Goal: Find specific page/section: Find specific page/section

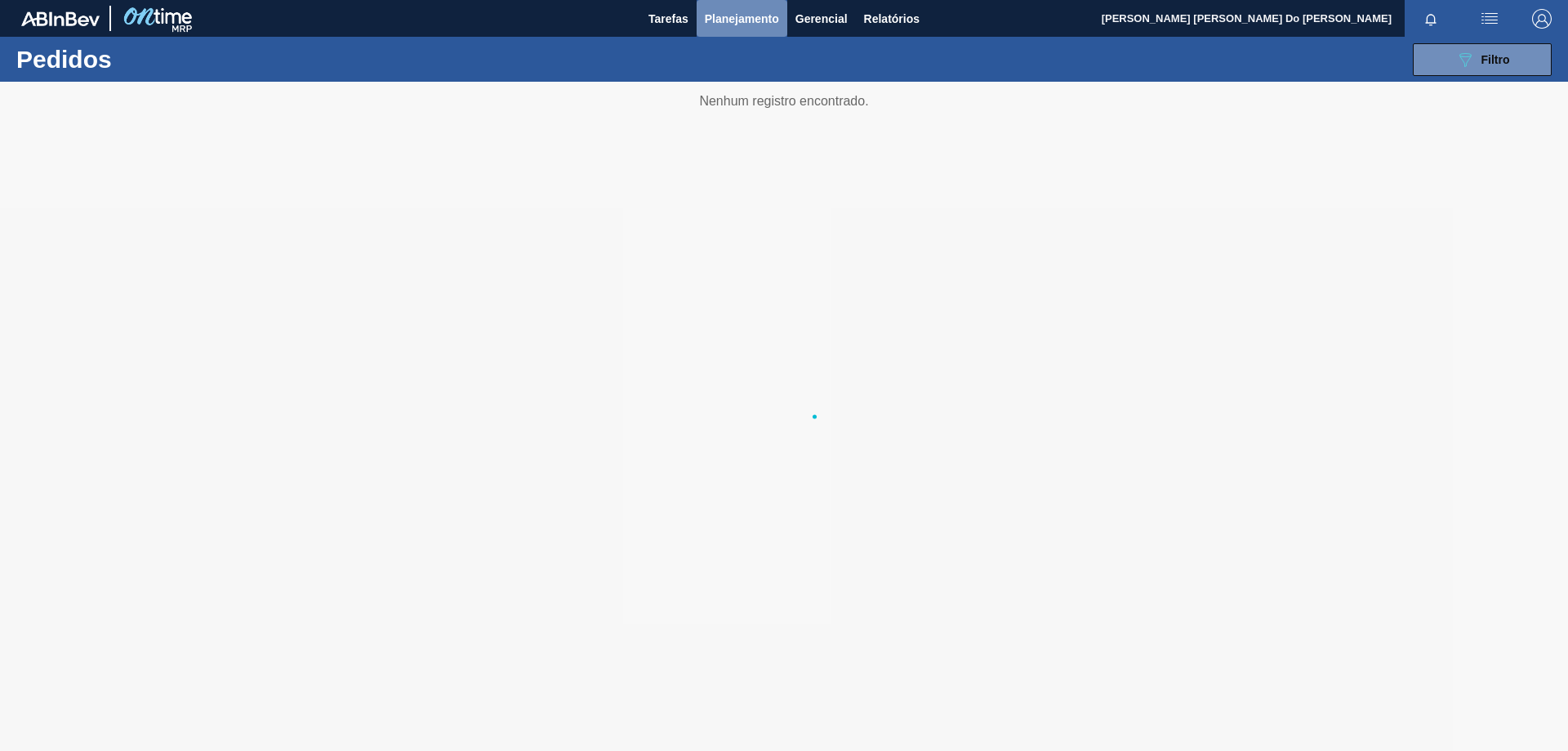
click at [731, 12] on span "Planejamento" at bounding box center [742, 19] width 74 height 20
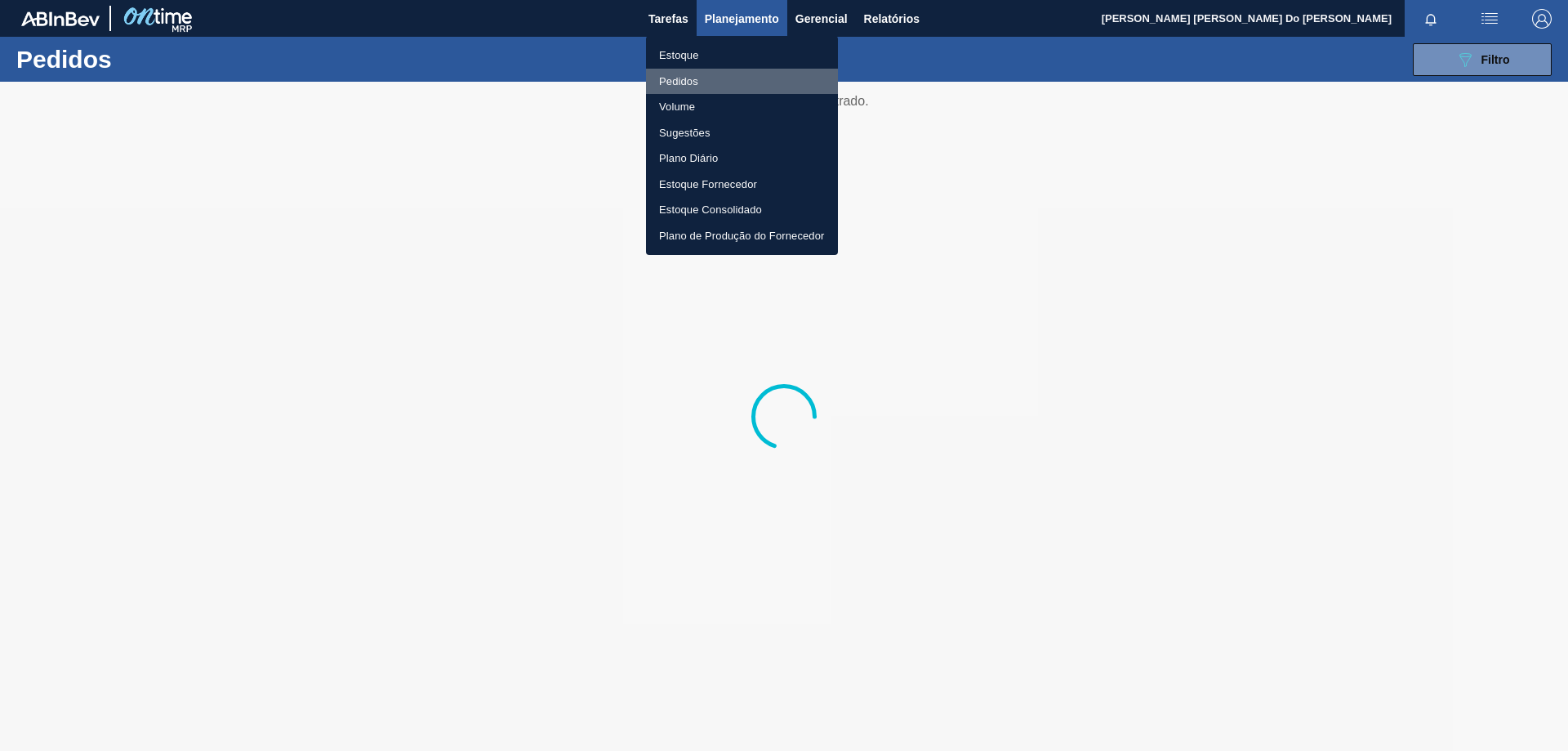
click at [687, 82] on li "Pedidos" at bounding box center [742, 82] width 192 height 26
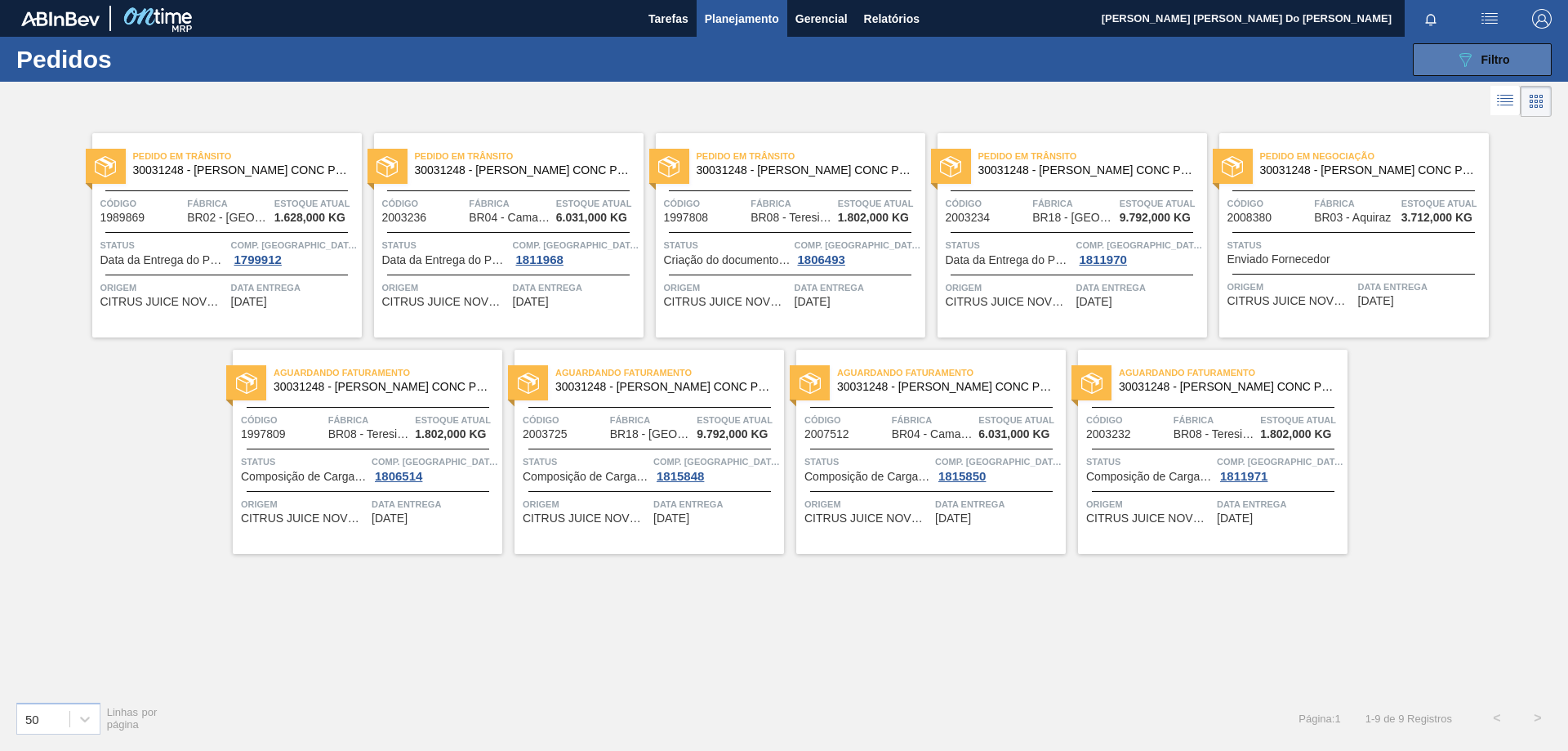
click at [1463, 65] on icon "089F7B8B-B2A5-4AFE-B5C0-19BA573D28AC" at bounding box center [1465, 59] width 20 height 20
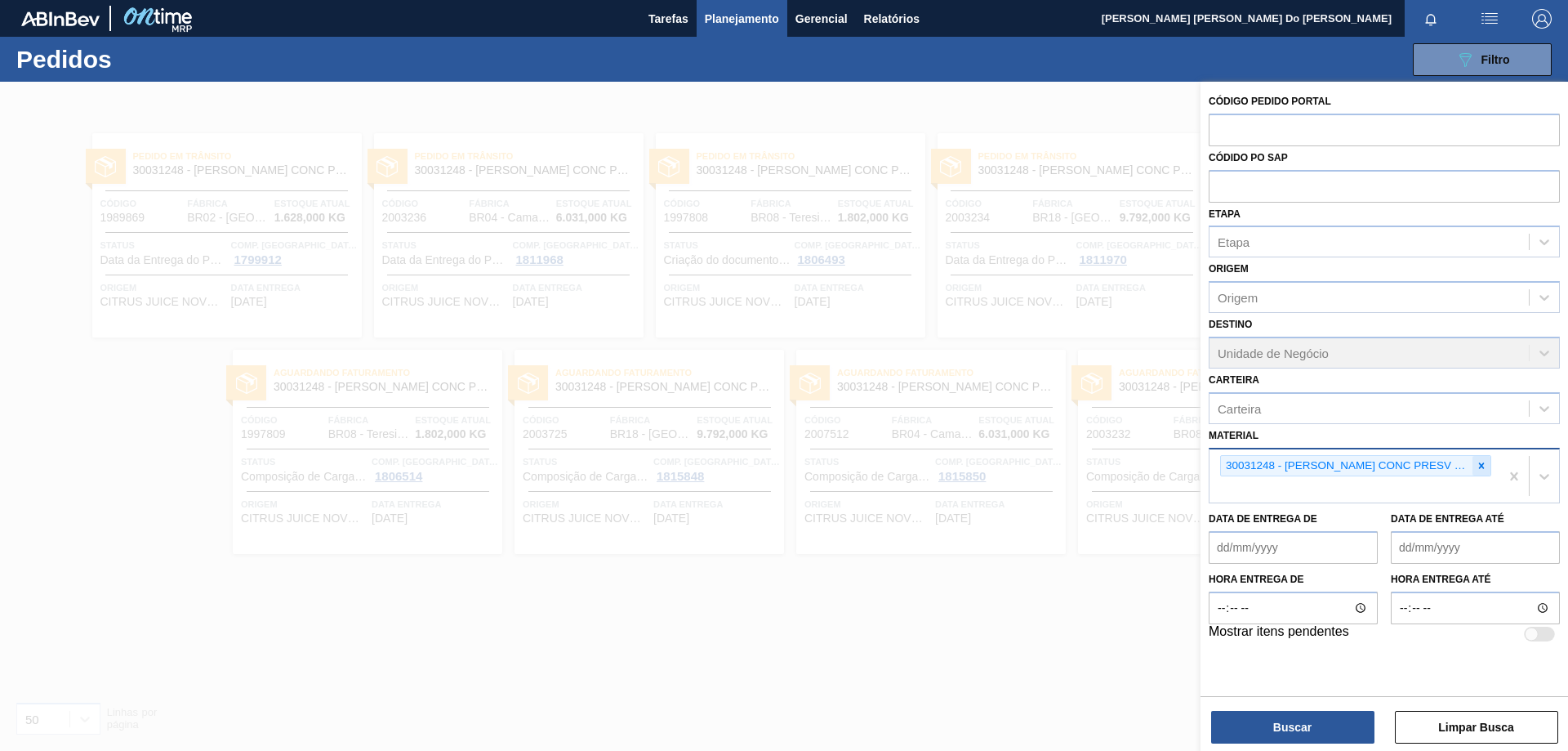
click at [1486, 462] on icon at bounding box center [1481, 466] width 12 height 12
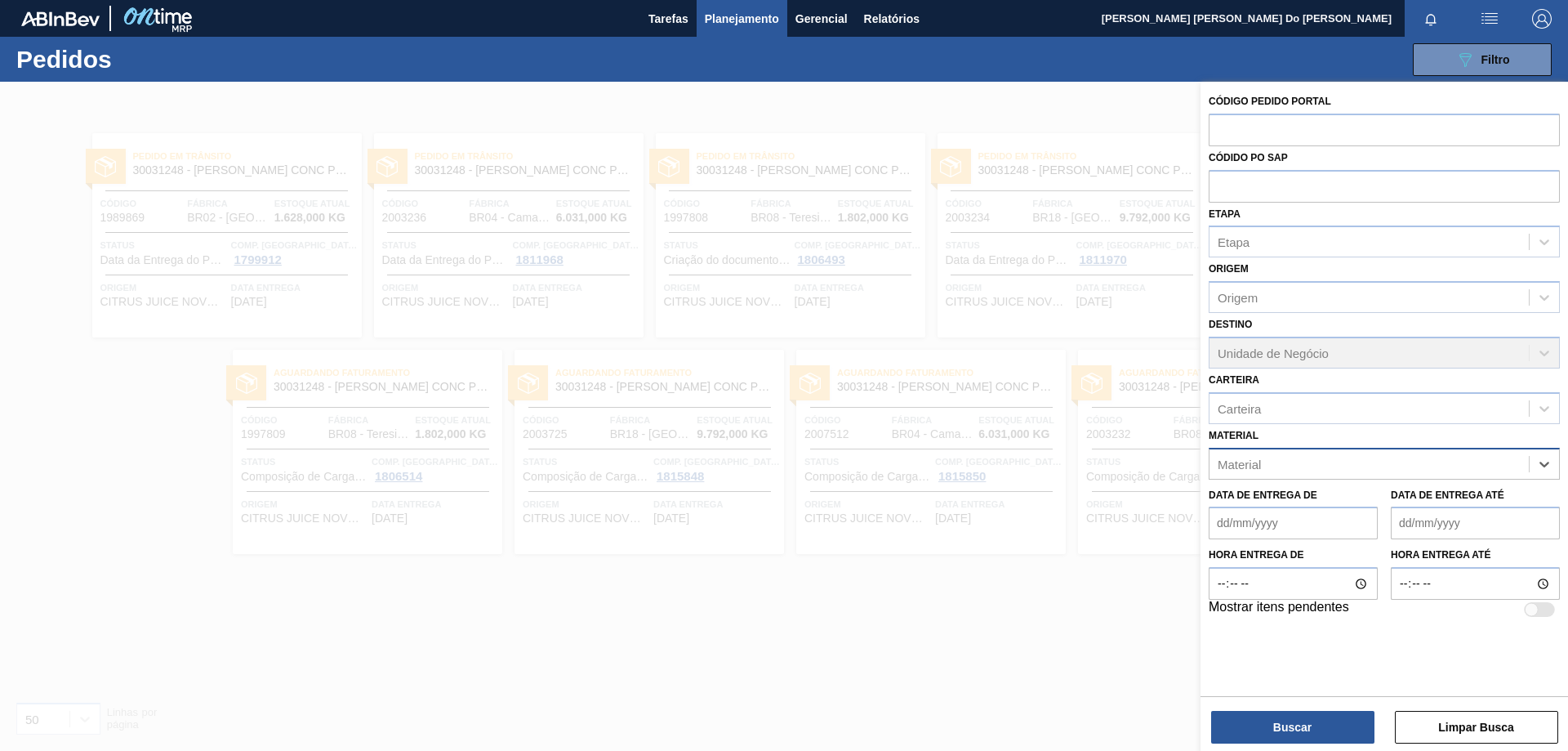
paste input "5800342043"
type input "5800342043"
drag, startPoint x: 1317, startPoint y: 460, endPoint x: 1123, endPoint y: 458, distance: 194.0
click at [1201, 458] on div "Código Pedido Portal Códido PO SAP Etapa Etapa Origem Origem Destino Unidade de…" at bounding box center [1384, 457] width 367 height 751
click at [1237, 465] on input "açúca" at bounding box center [1235, 463] width 35 height 14
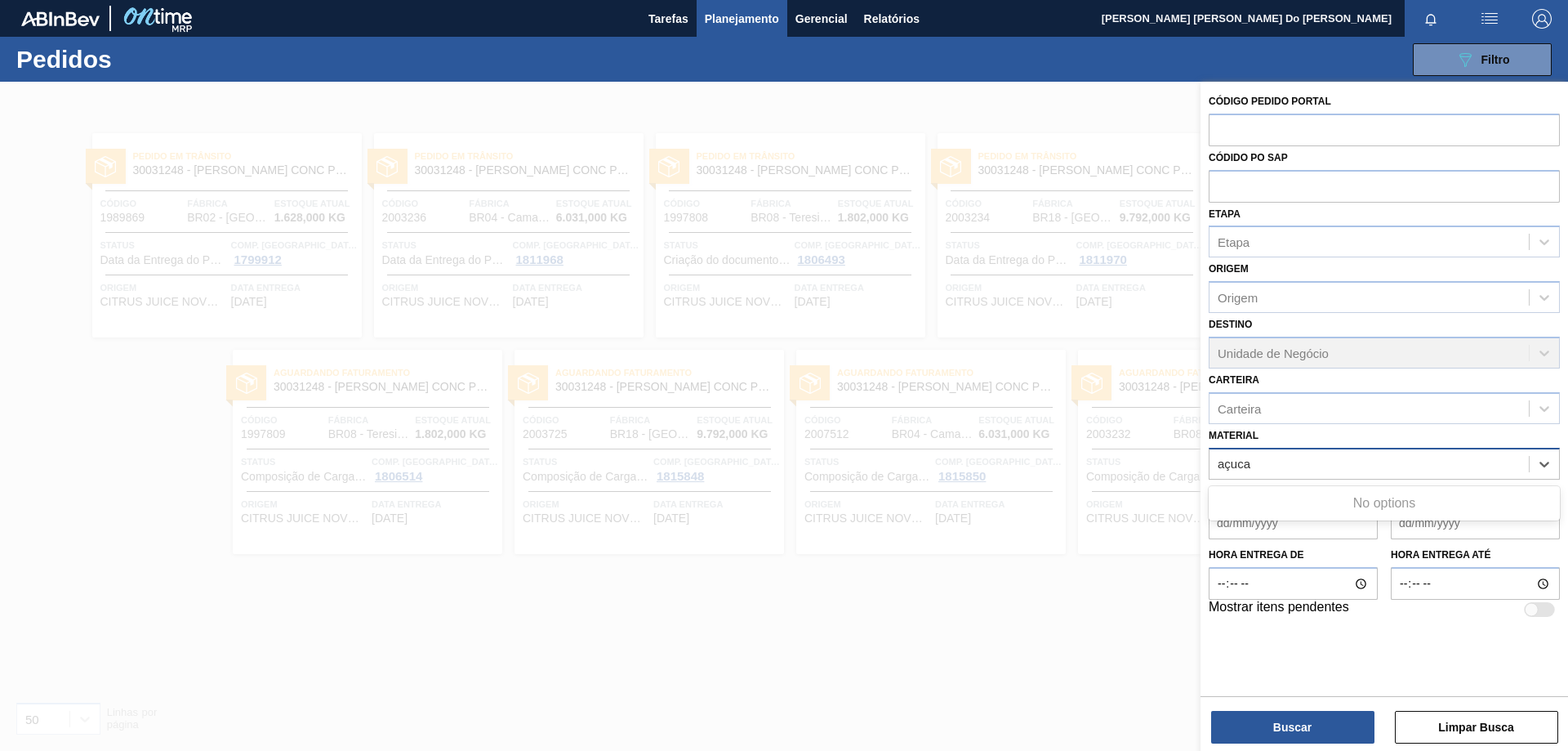
click at [1228, 468] on input "açuca" at bounding box center [1235, 463] width 35 height 14
type input "acuca"
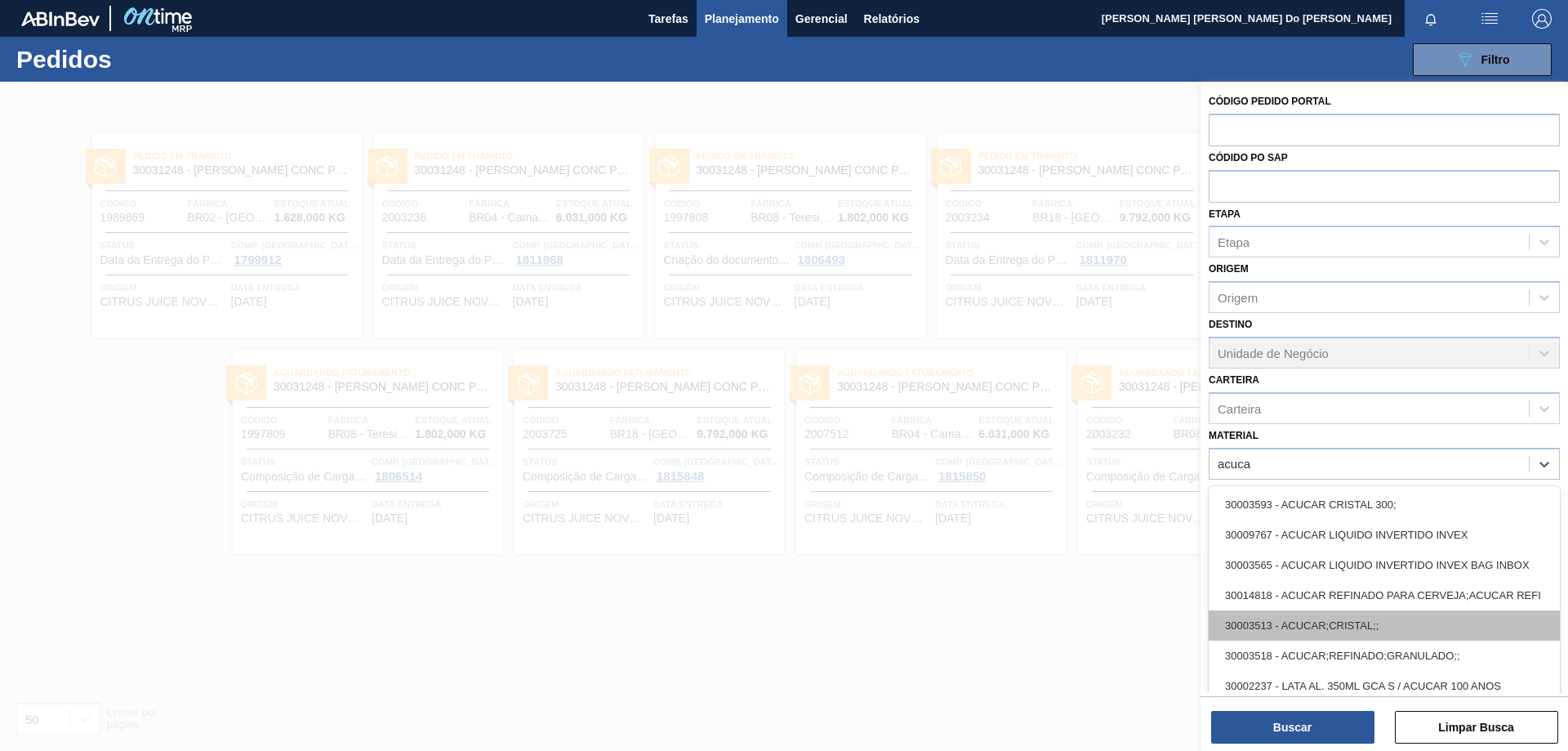
click at [1359, 627] on div "30003513 - ACUCAR;CRISTAL;;" at bounding box center [1384, 625] width 351 height 31
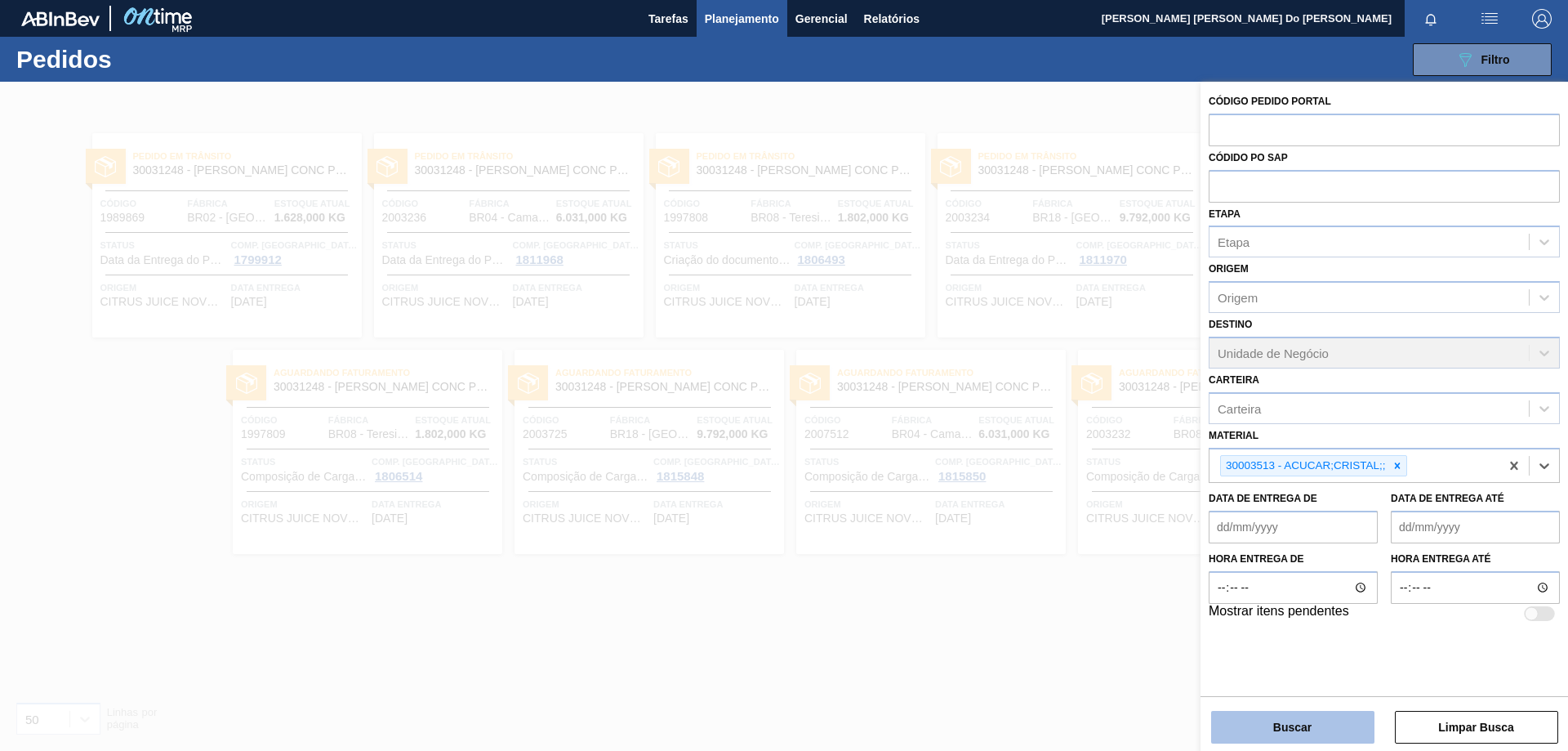
click at [1341, 727] on button "Buscar" at bounding box center [1293, 727] width 163 height 33
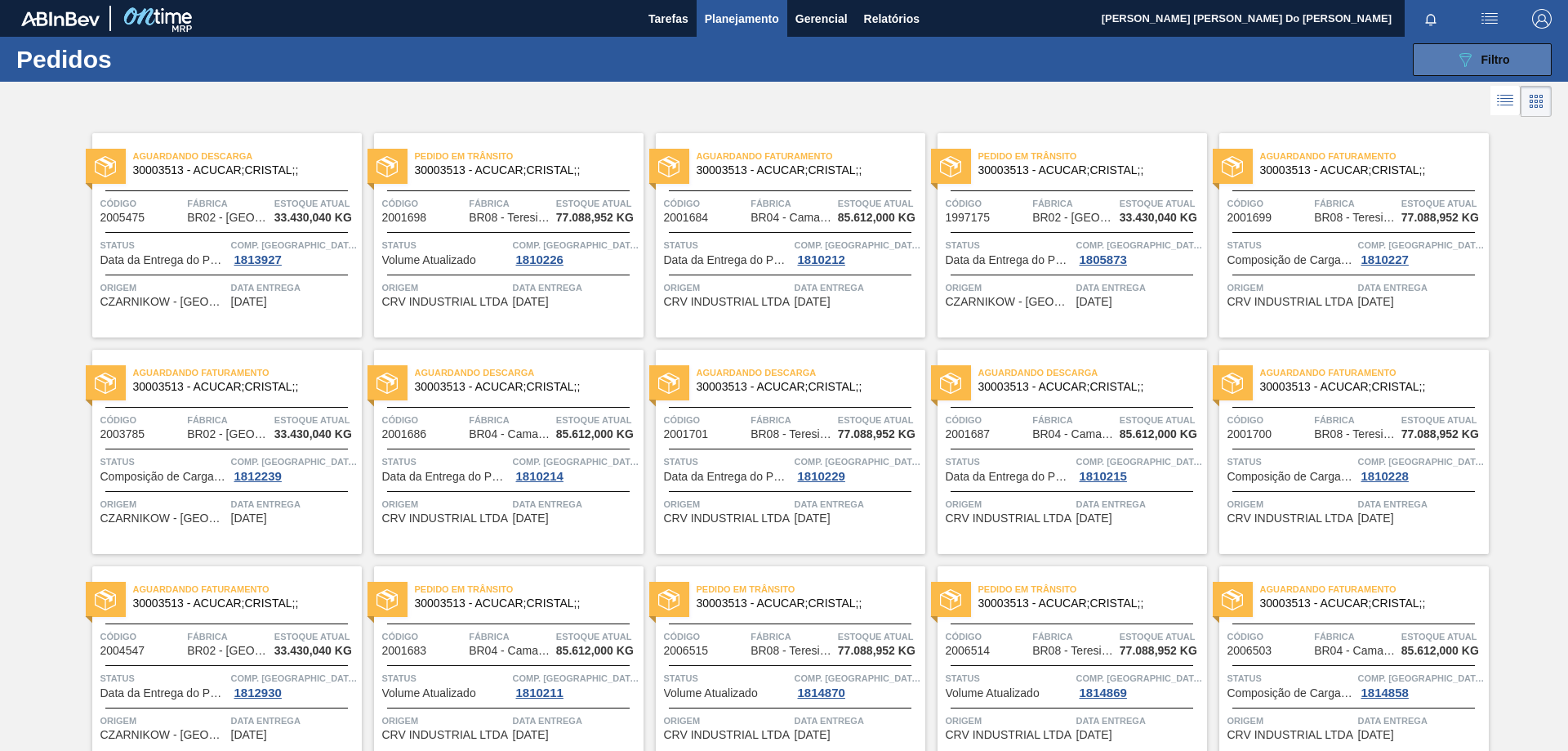
click at [1487, 65] on span "Filtro" at bounding box center [1495, 59] width 29 height 13
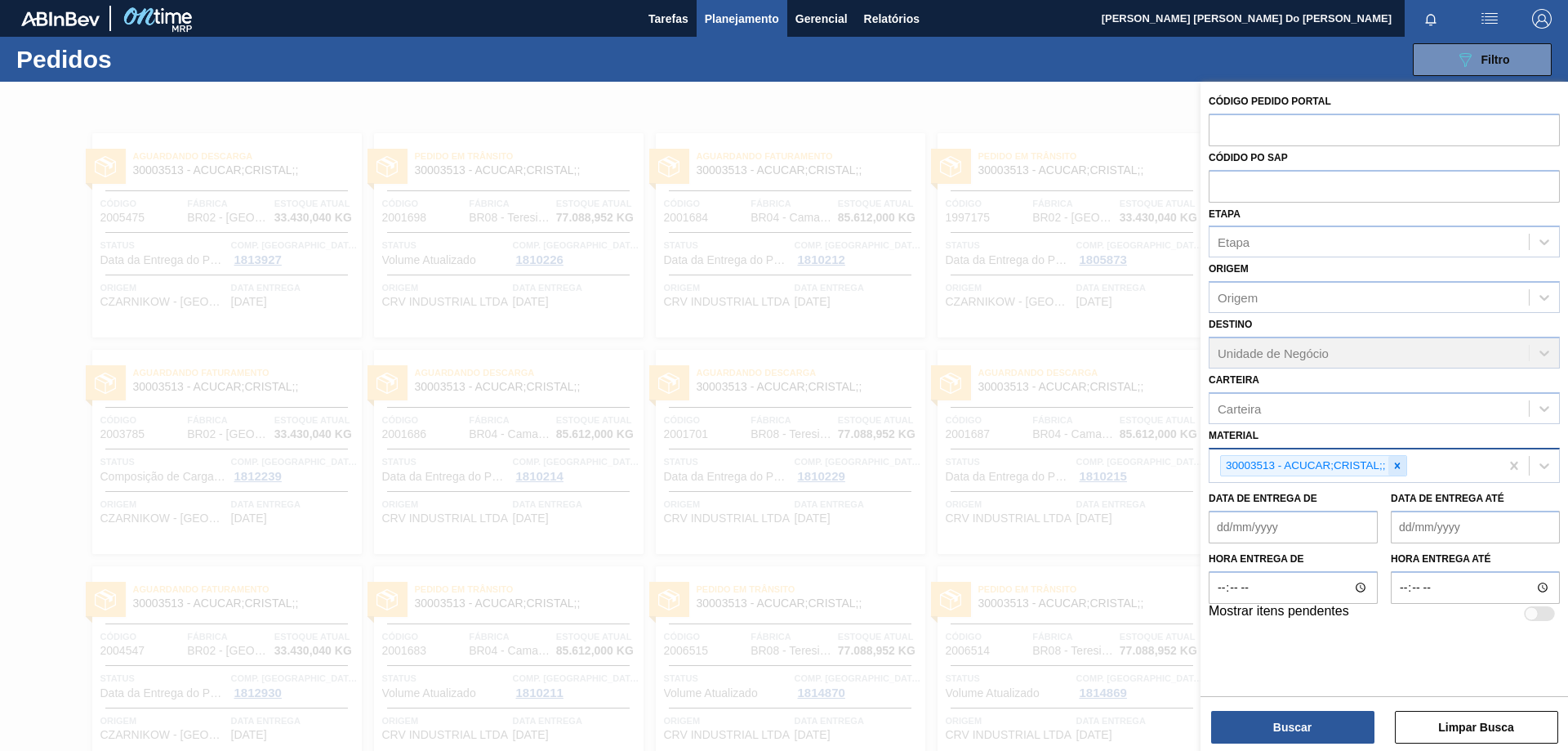
click at [1396, 462] on icon at bounding box center [1397, 466] width 12 height 12
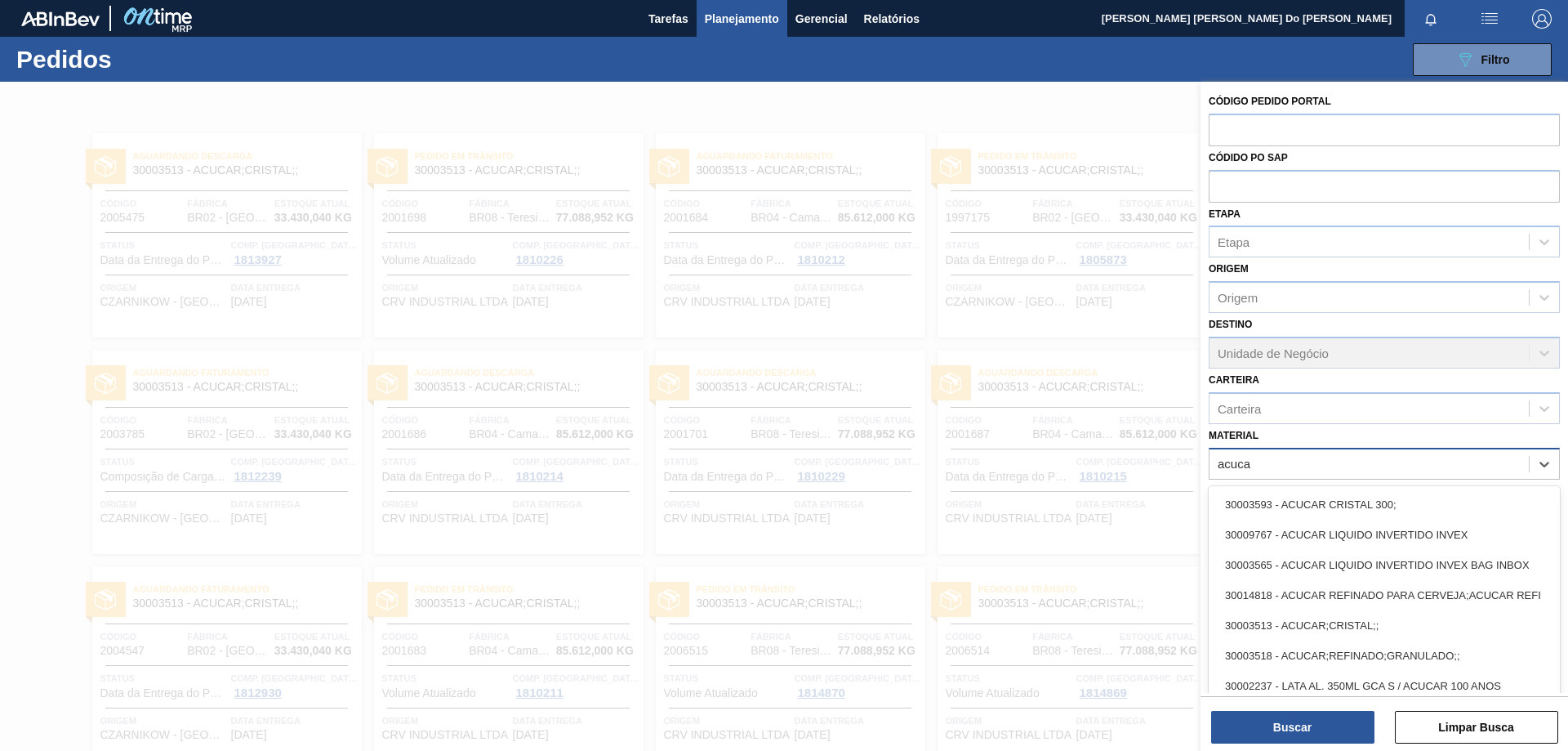
type input "acucar"
click at [1427, 656] on div "30003518 - ACUCAR;REFINADO;GRANULADO;;" at bounding box center [1384, 655] width 351 height 31
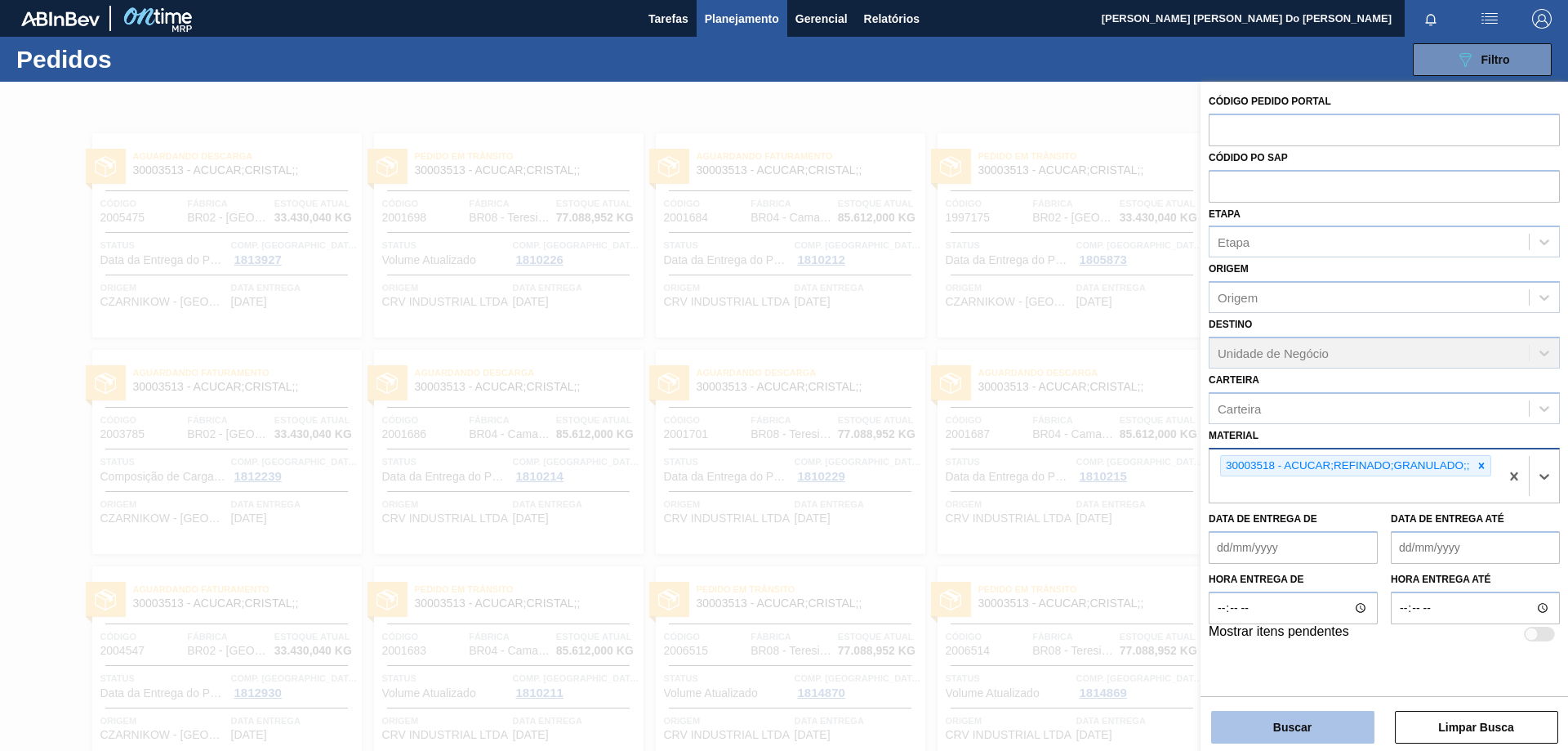
click at [1308, 727] on button "Buscar" at bounding box center [1293, 727] width 163 height 33
